Goal: Task Accomplishment & Management: Complete application form

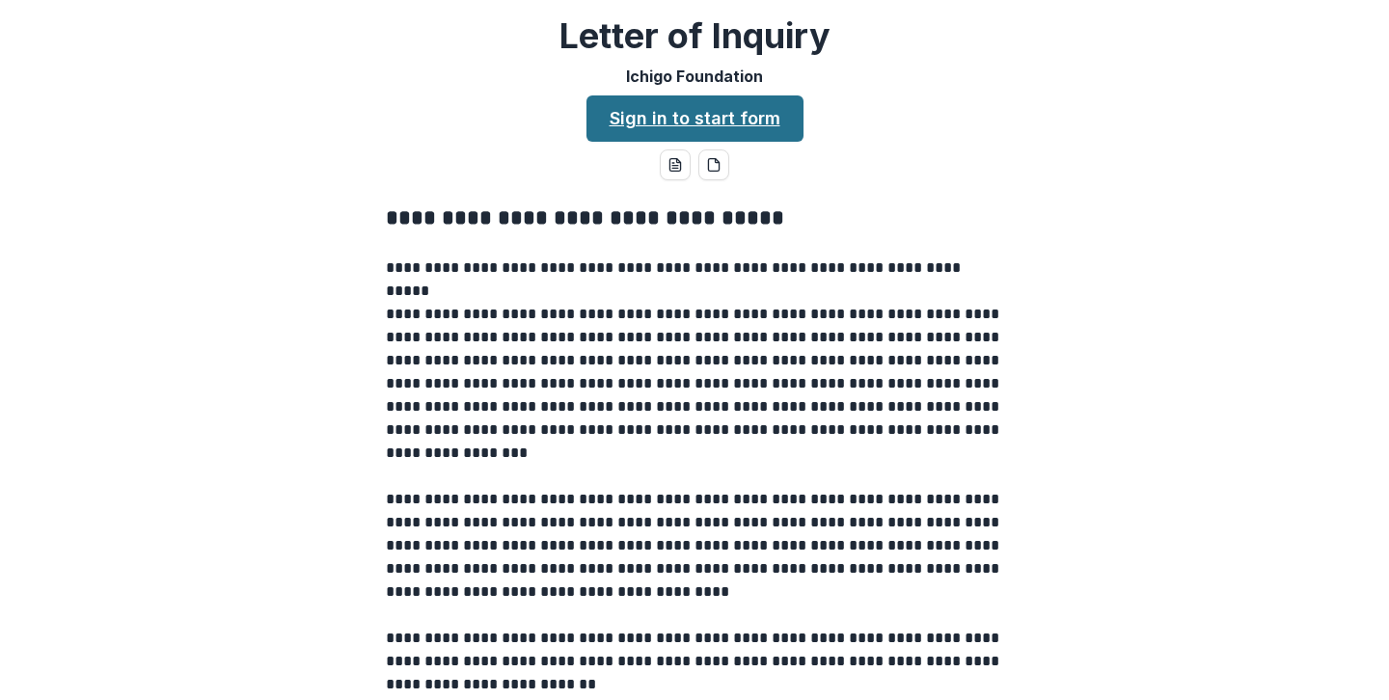
click at [735, 125] on link "Sign in to start form" at bounding box center [694, 118] width 217 height 46
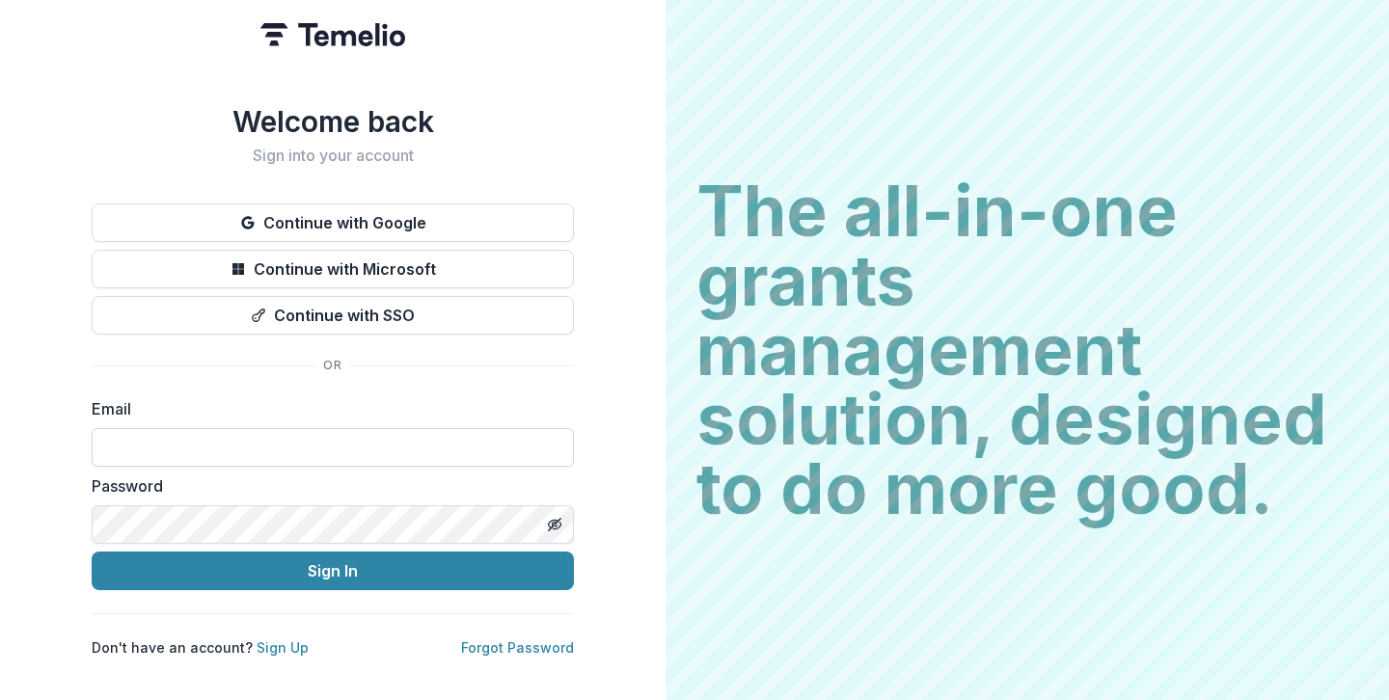
click at [324, 437] on input at bounding box center [333, 447] width 482 height 39
type input "**********"
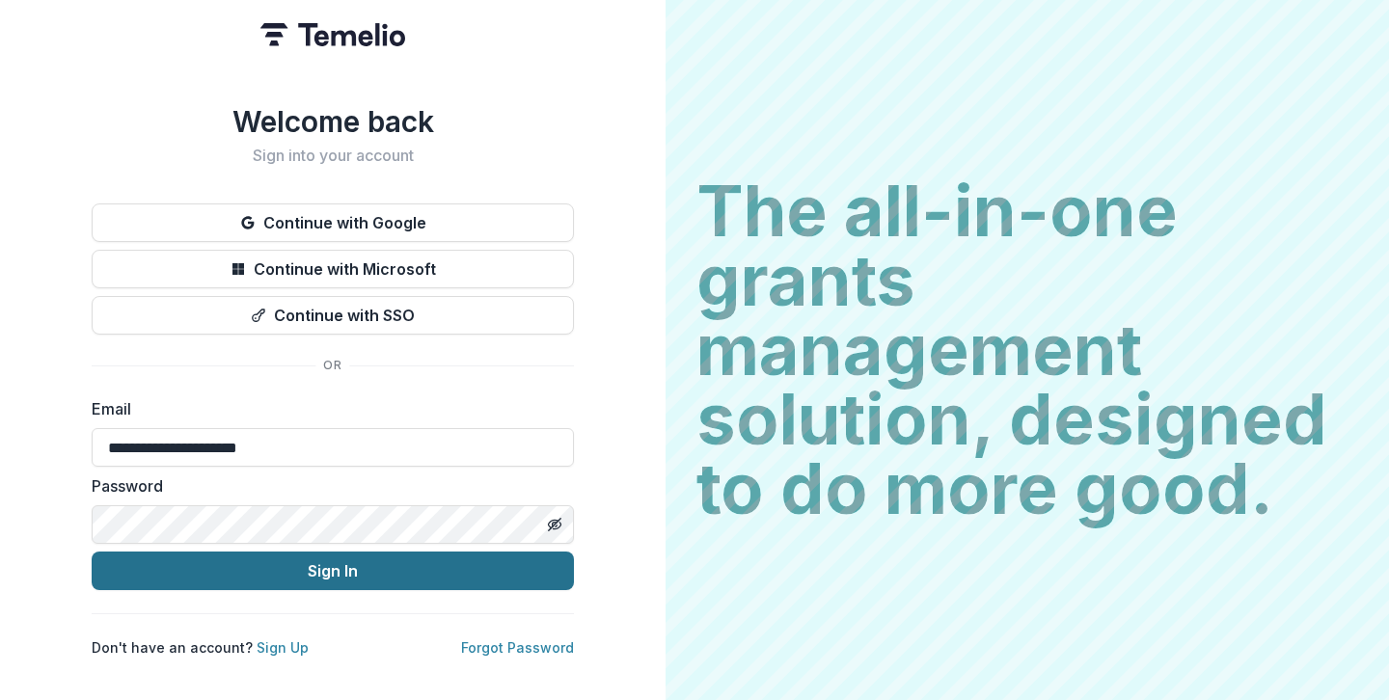
click at [297, 569] on button "Sign In" at bounding box center [333, 571] width 482 height 39
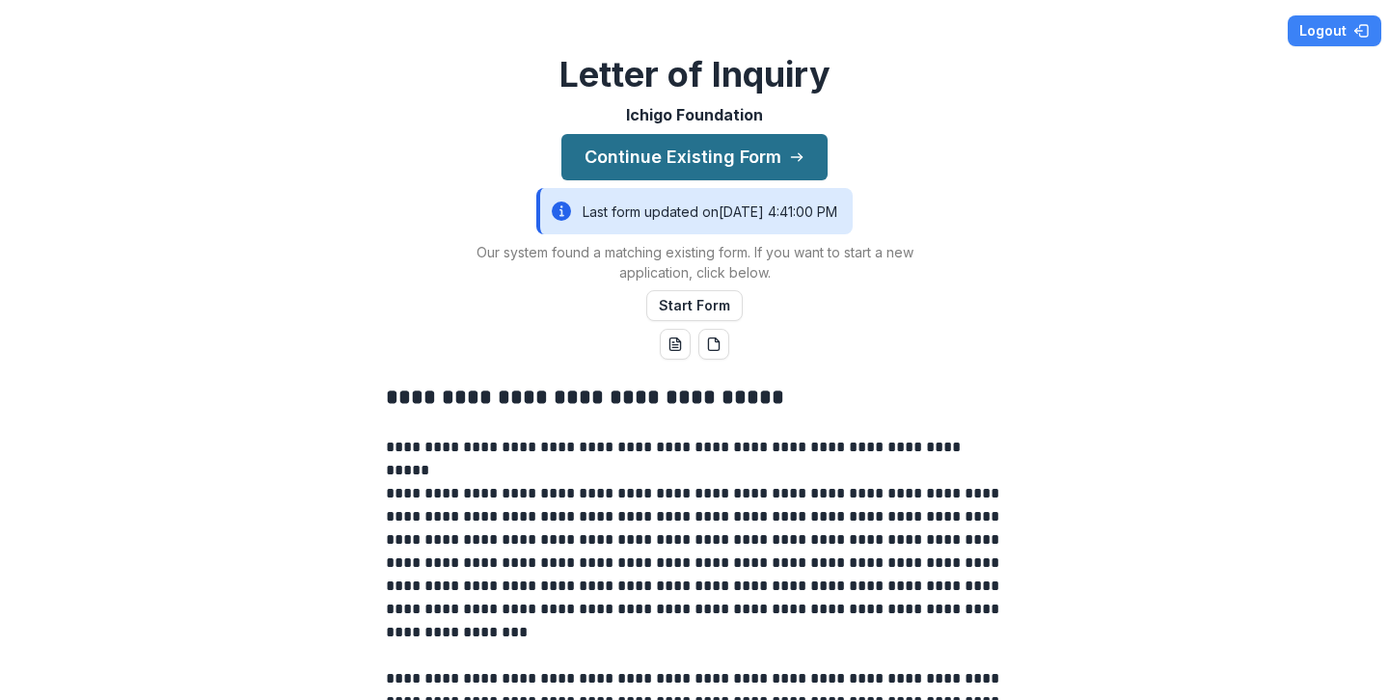
click at [698, 165] on button "Continue Existing Form" at bounding box center [694, 157] width 266 height 46
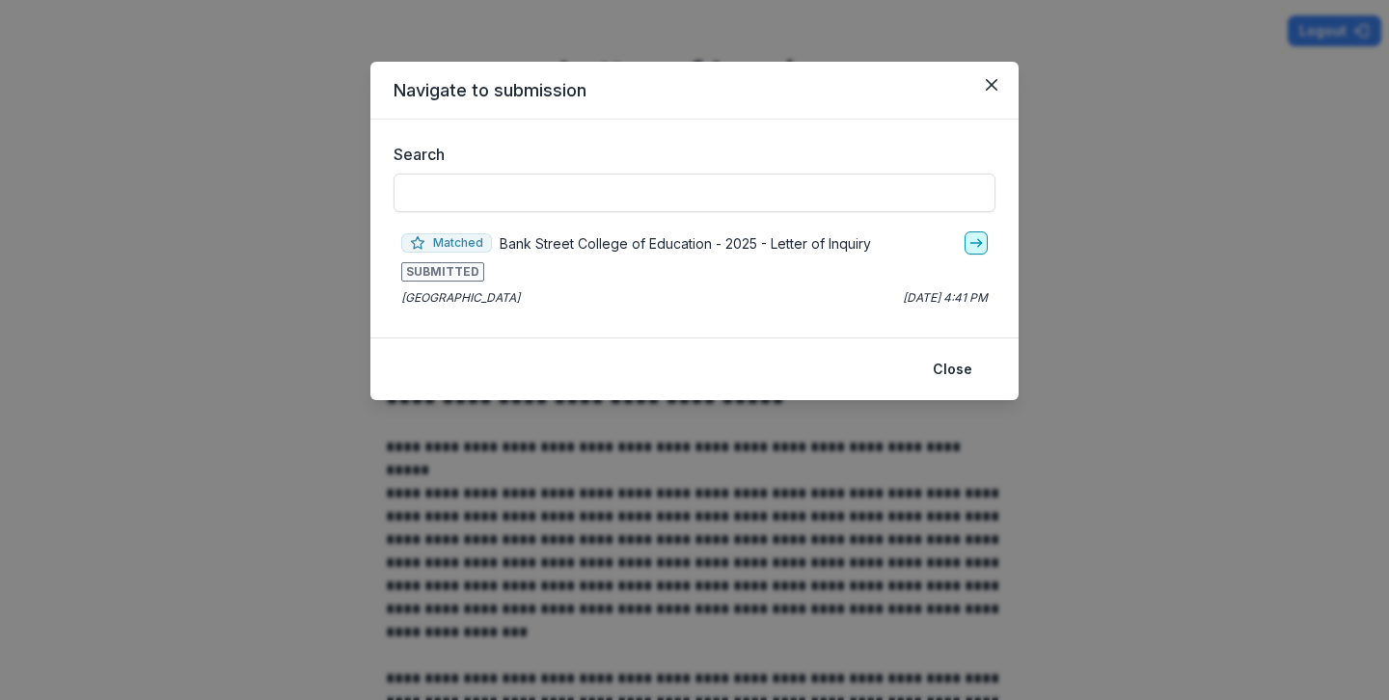
click at [977, 243] on line "go-to" at bounding box center [975, 243] width 11 height 0
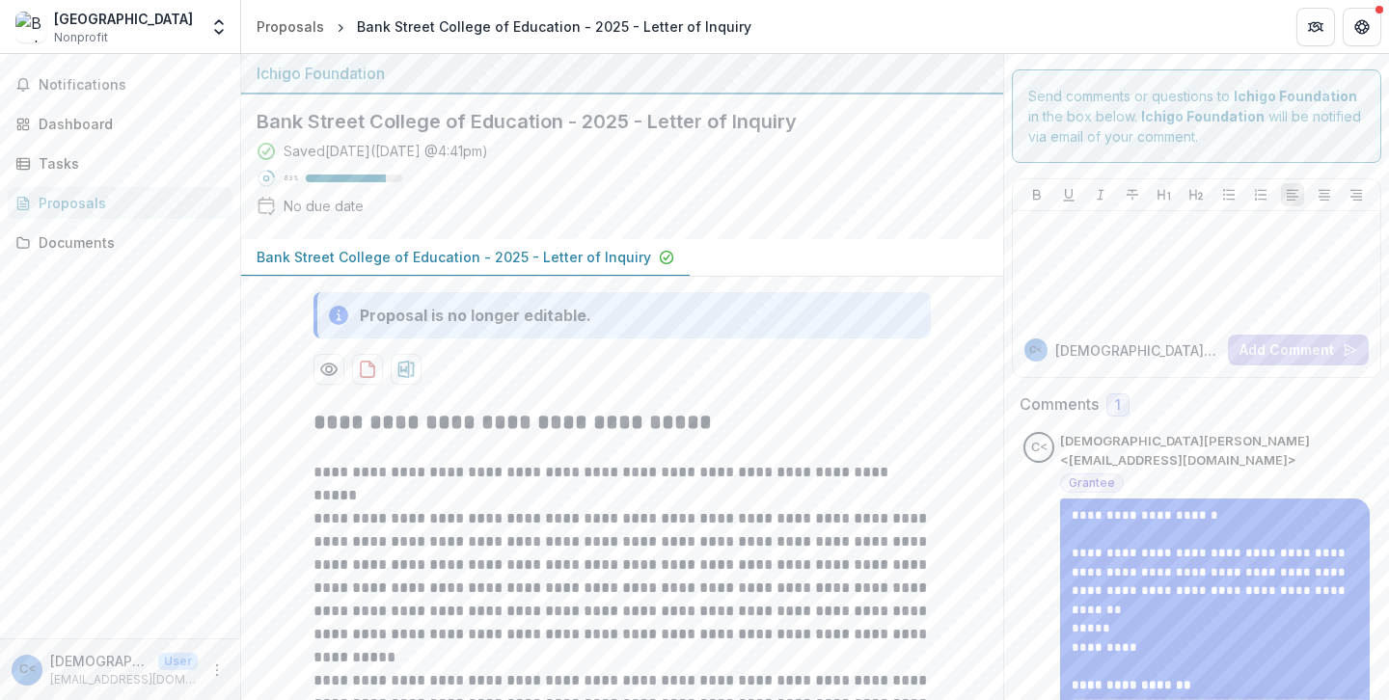
click at [189, 34] on div "Bank Street College of Education Nonprofit" at bounding box center [123, 28] width 139 height 38
click at [216, 31] on polyline "Open entity switcher" at bounding box center [219, 32] width 8 height 4
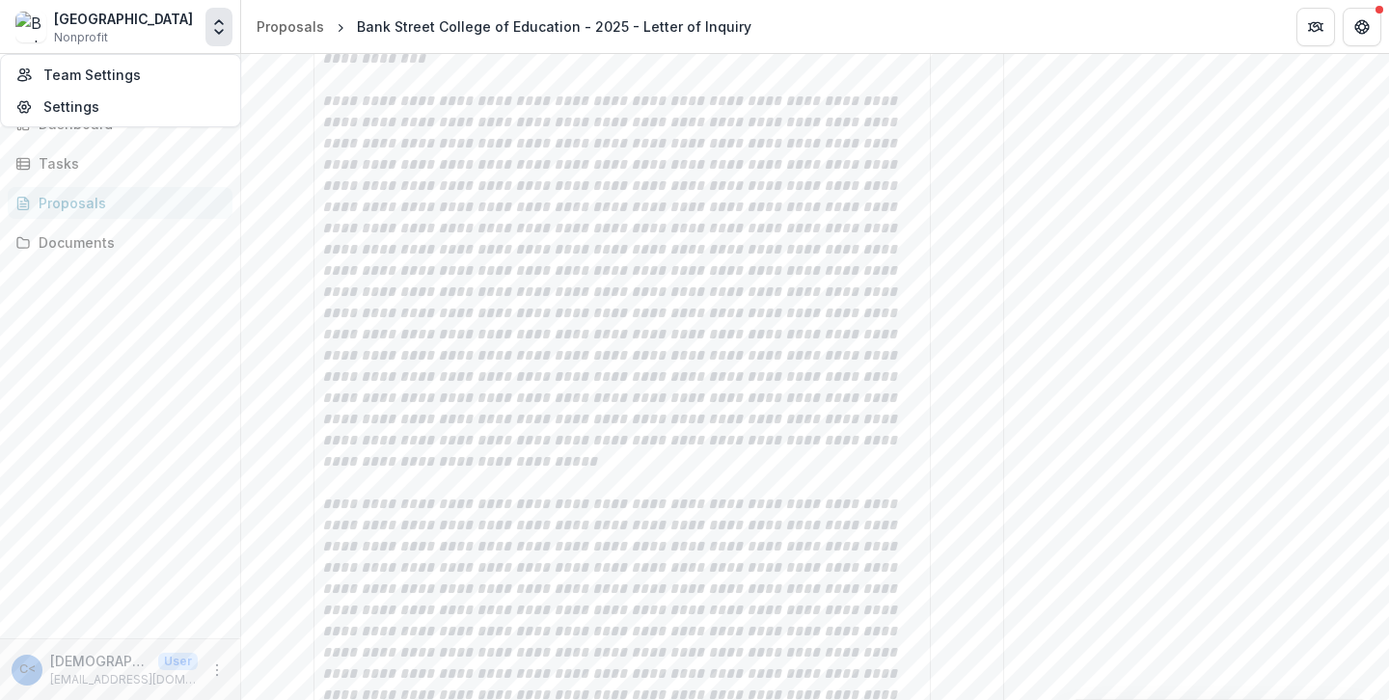
scroll to position [4407, 0]
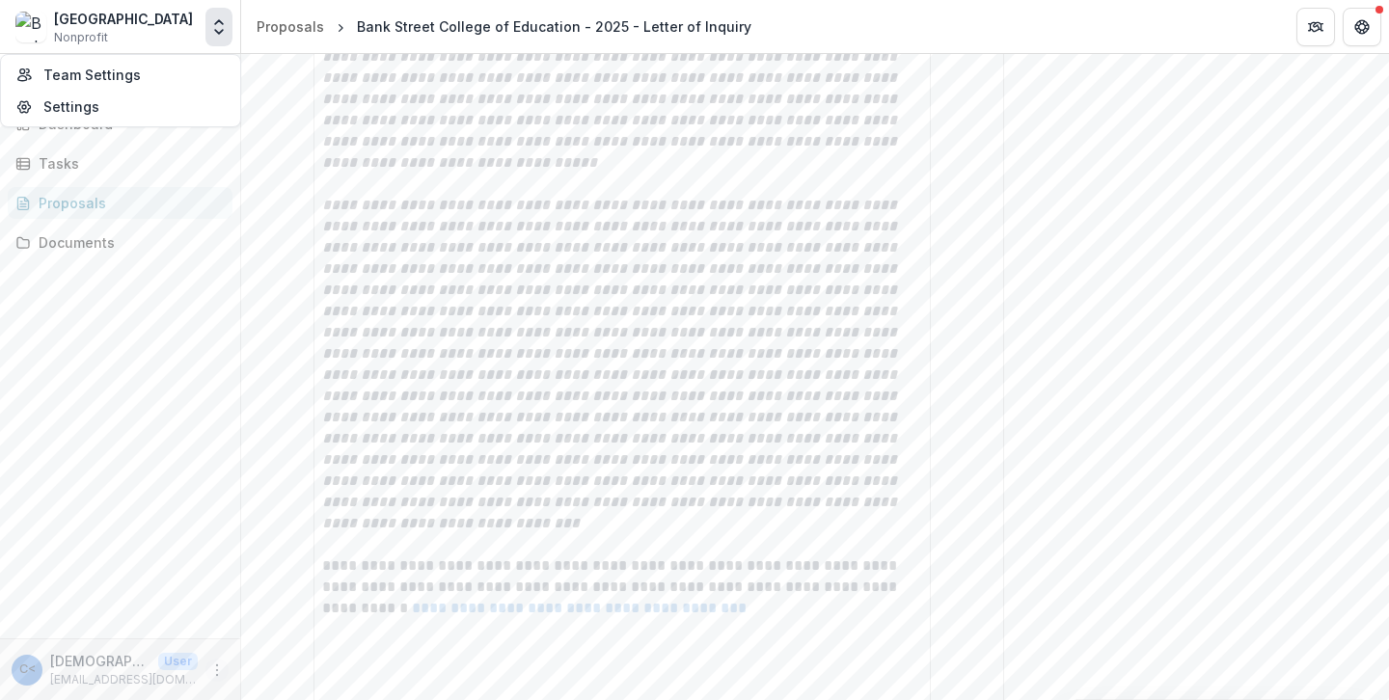
click at [219, 668] on icon "More" at bounding box center [216, 670] width 15 height 15
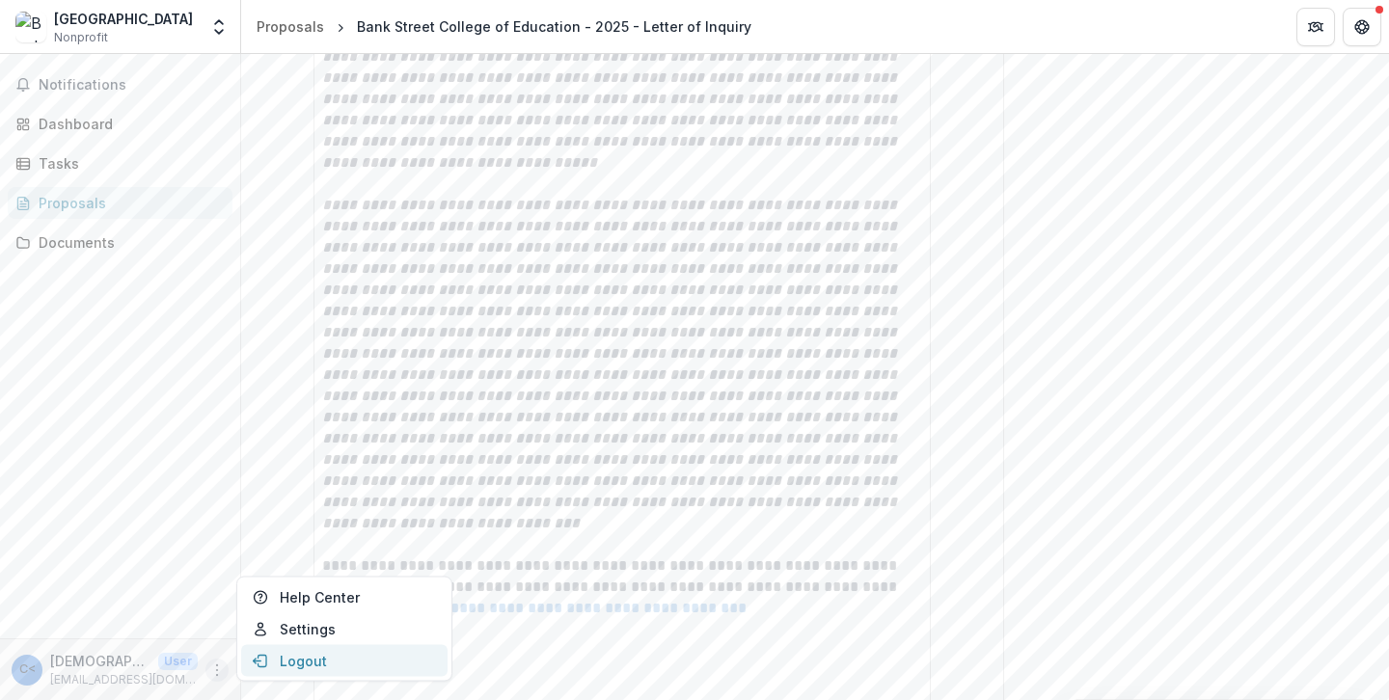
click at [318, 659] on button "Logout" at bounding box center [344, 661] width 206 height 32
